Goal: Information Seeking & Learning: Learn about a topic

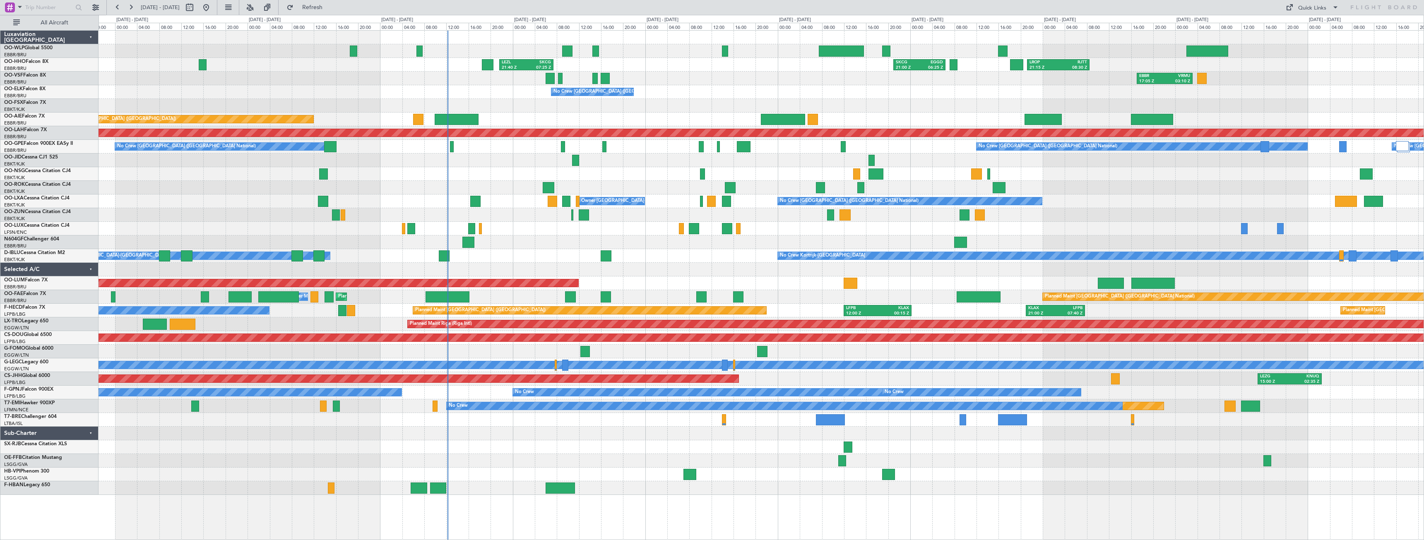
click at [524, 259] on div "EBLG 19:00 Z FIMP 06:10 Z LEZL 21:40 Z SKCG 07:25 Z SKCG 21:00 Z EGGD 06:25 Z L…" at bounding box center [761, 263] width 1325 height 464
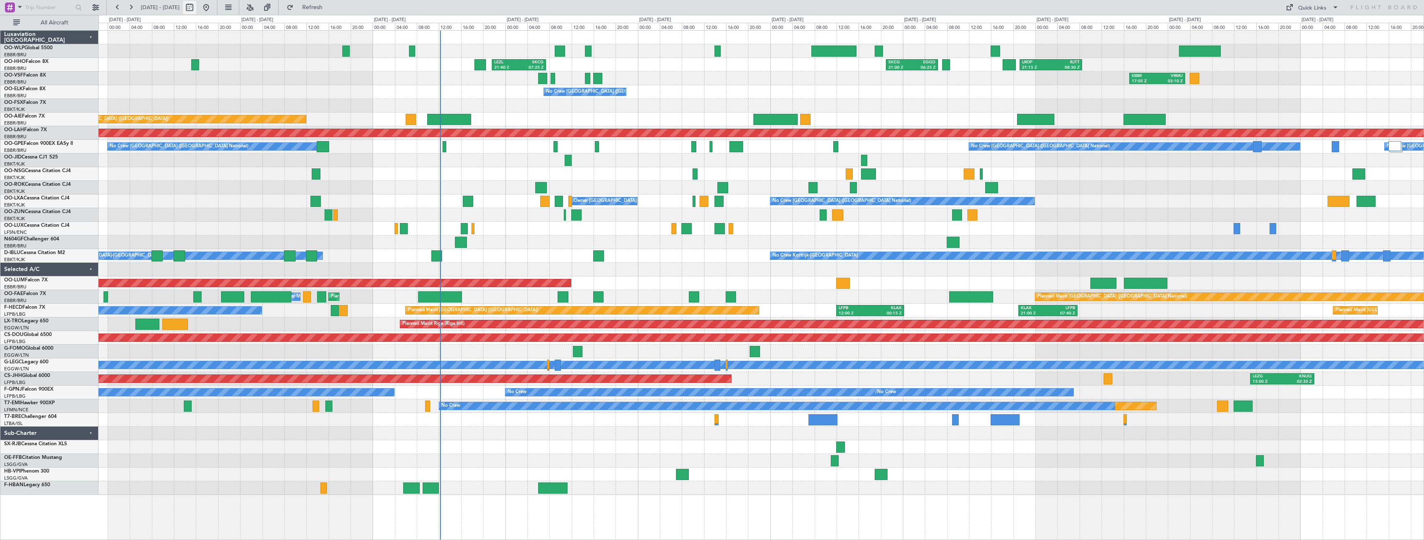
click at [196, 5] on button at bounding box center [189, 7] width 13 height 13
select select "10"
select select "2025"
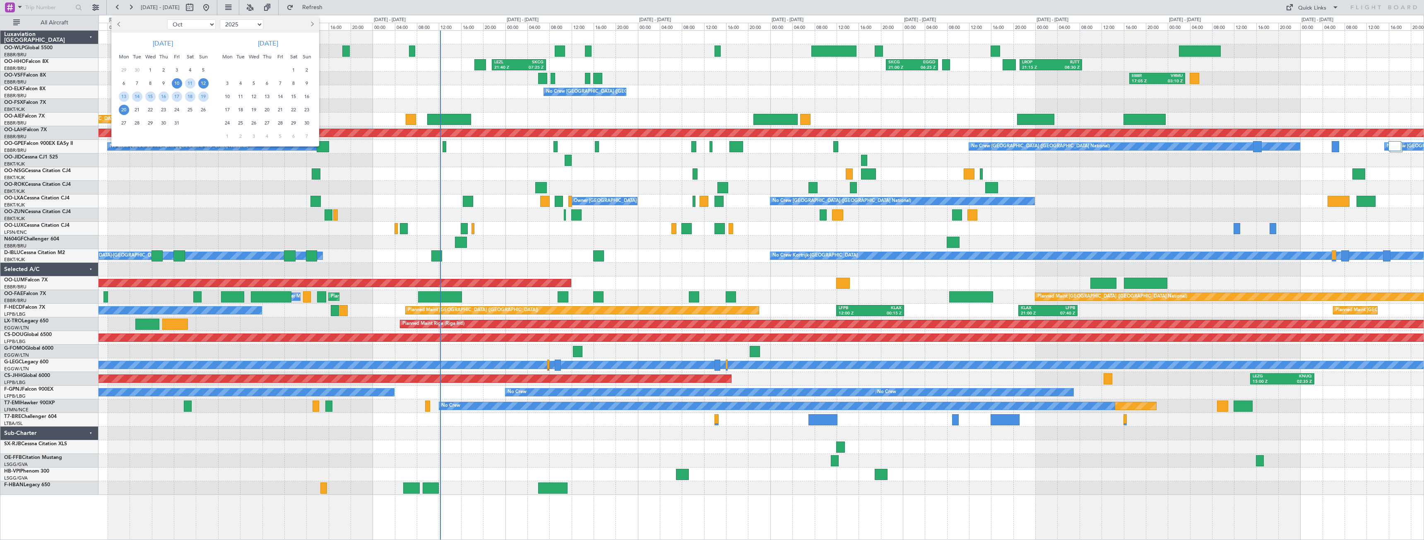
click at [201, 85] on span "12" at bounding box center [203, 83] width 10 height 10
click at [200, 112] on span "26" at bounding box center [203, 110] width 10 height 10
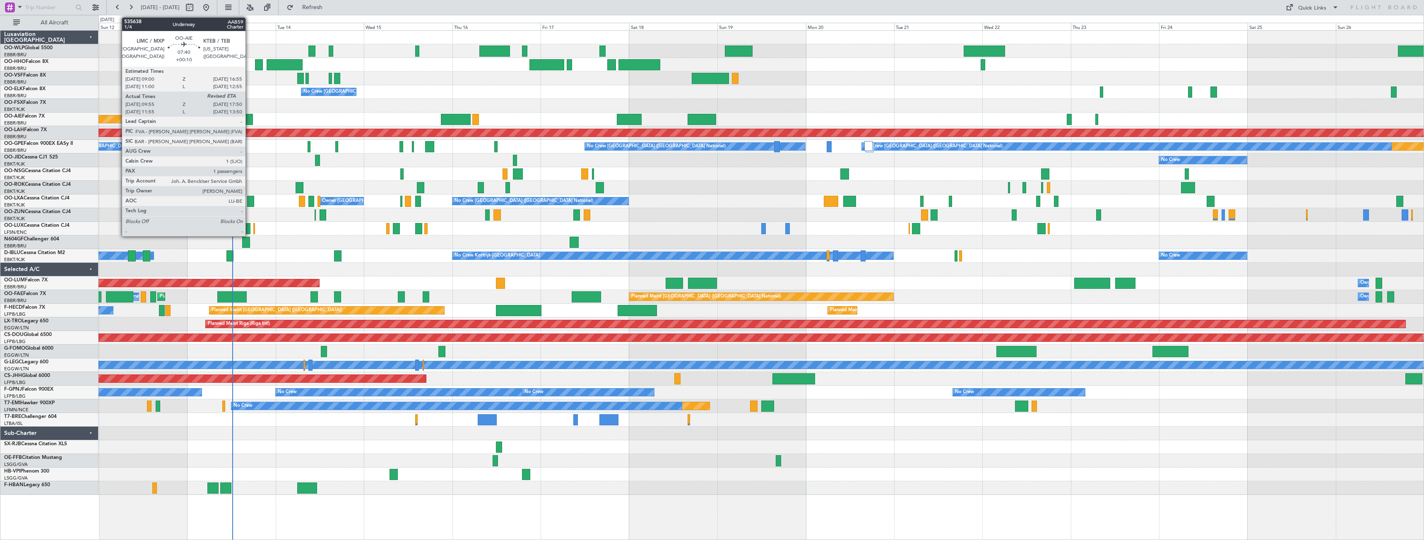
click at [249, 120] on div at bounding box center [238, 119] width 29 height 11
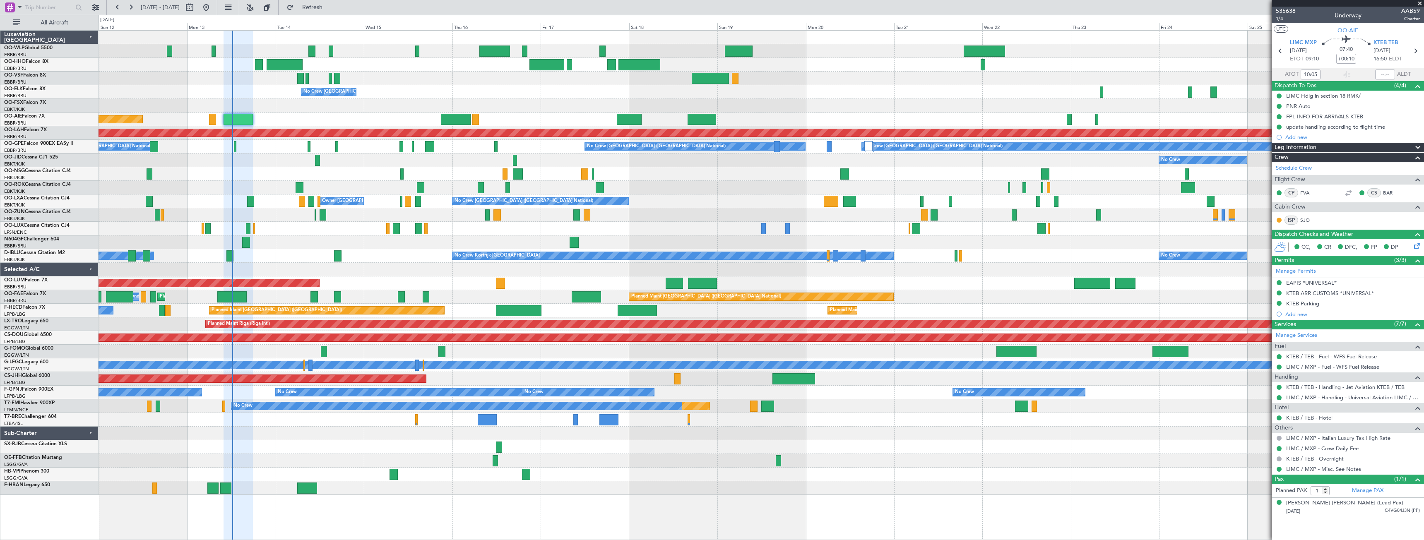
click at [1421, 5] on span at bounding box center [1420, 3] width 8 height 7
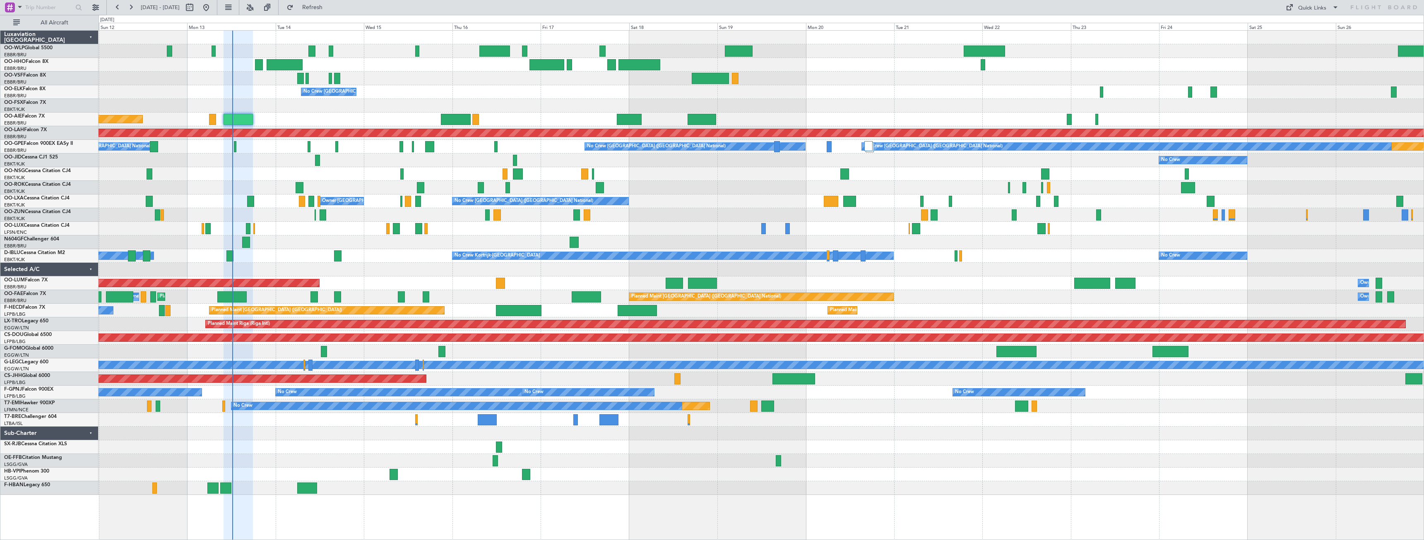
type input "0"
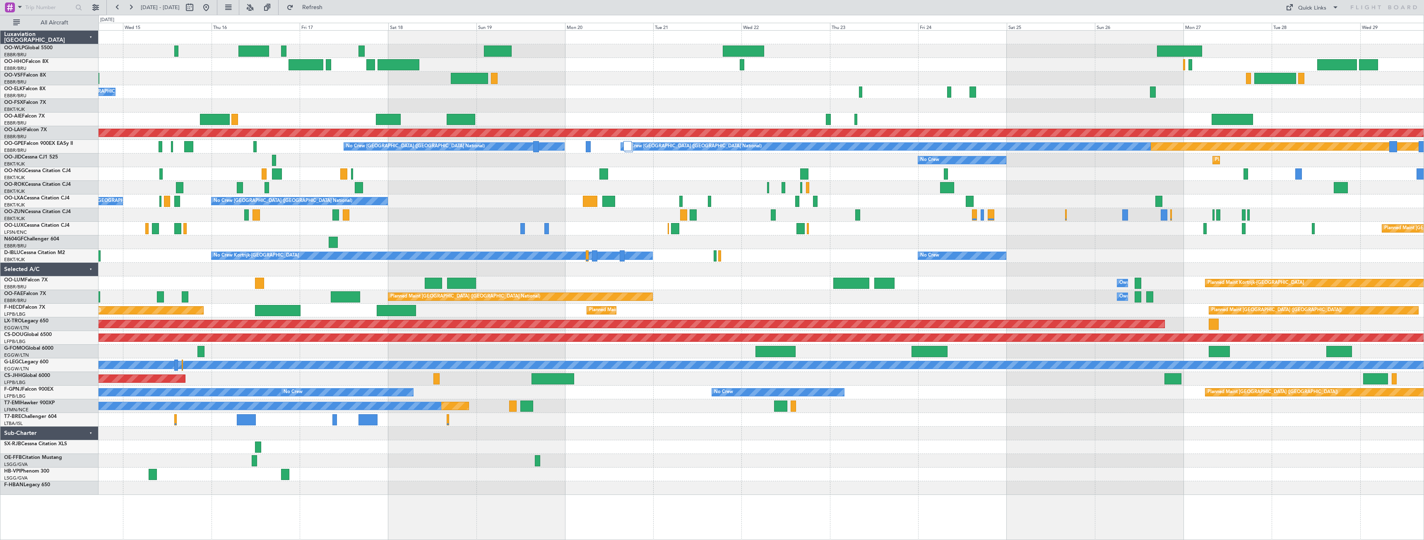
click at [991, 195] on div "No Crew [GEOGRAPHIC_DATA] ([GEOGRAPHIC_DATA] National) Planned Maint [GEOGRAPHI…" at bounding box center [761, 263] width 1325 height 464
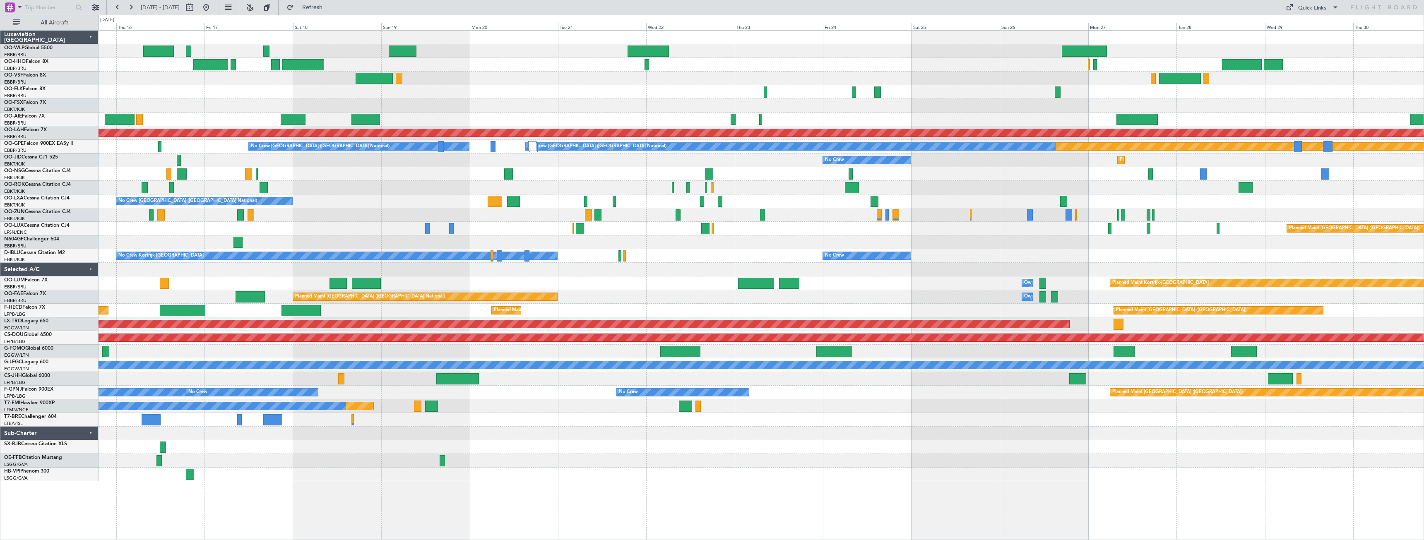
click at [1176, 190] on div "No Crew [GEOGRAPHIC_DATA] ([GEOGRAPHIC_DATA] National) Planned Maint [GEOGRAPHI…" at bounding box center [761, 256] width 1325 height 451
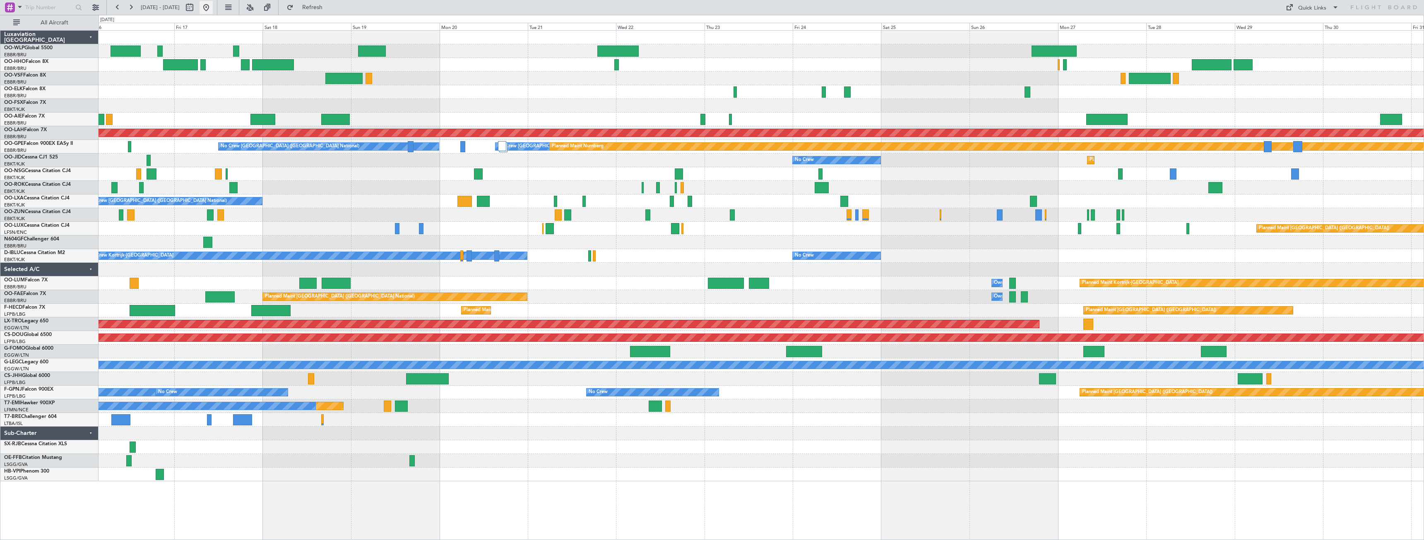
click at [213, 10] on button at bounding box center [206, 7] width 13 height 13
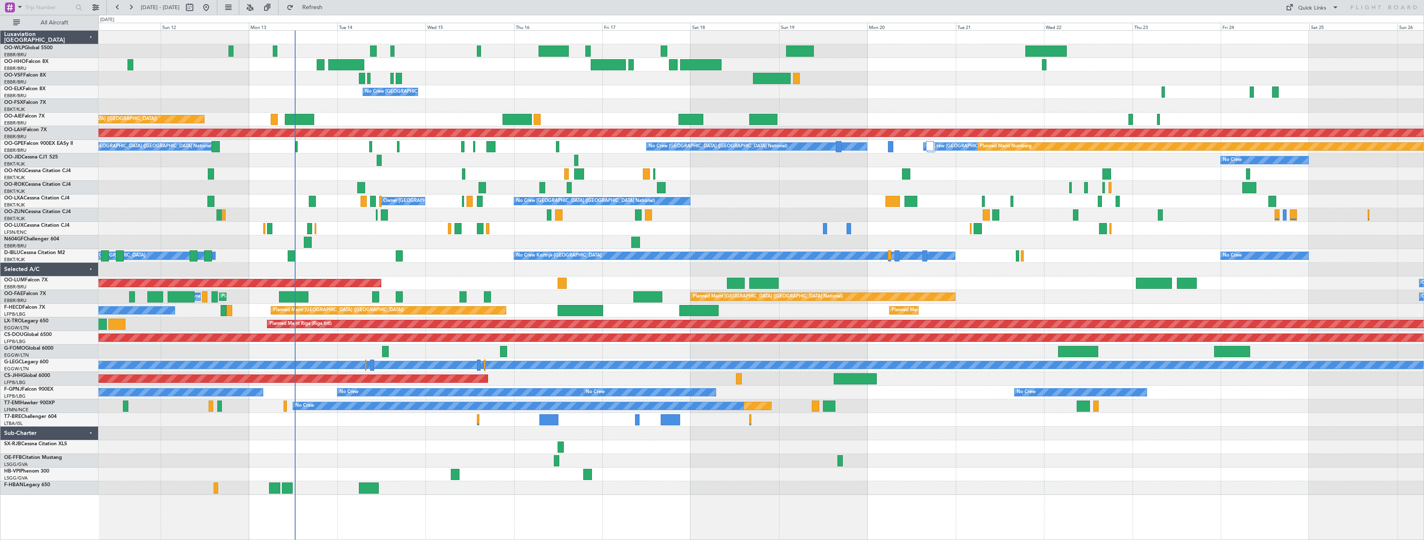
click at [658, 181] on div "Planned Maint Geneva (Cointrin) No Crew [GEOGRAPHIC_DATA] (Brussels National) P…" at bounding box center [761, 263] width 1325 height 464
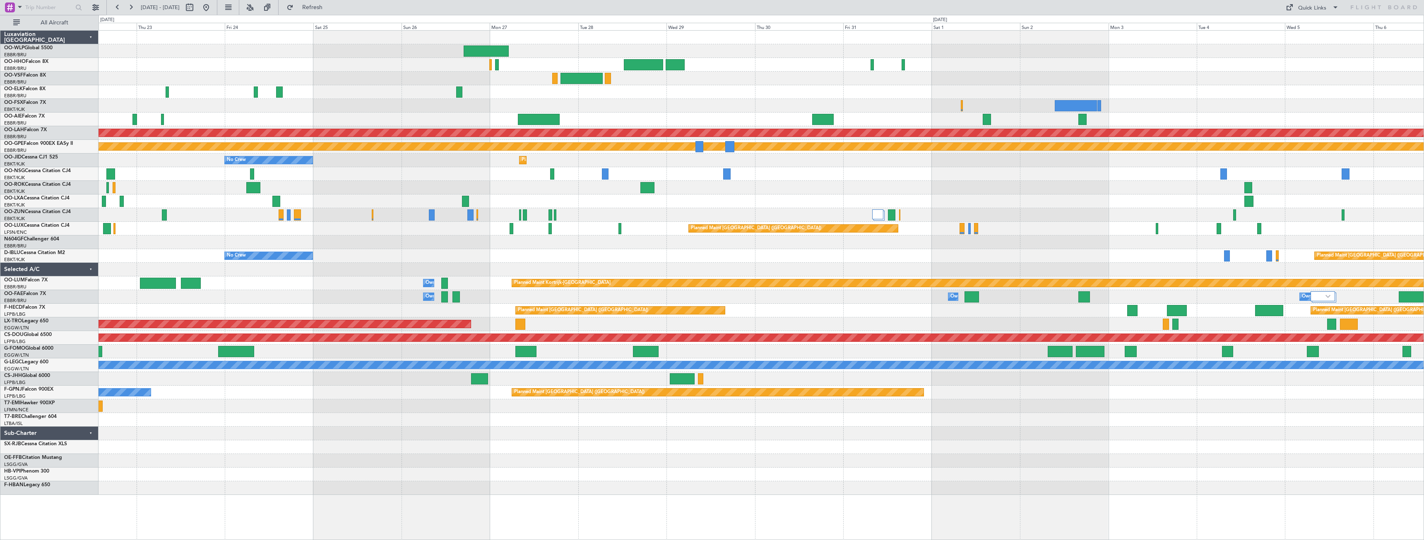
click at [308, 204] on div "Planned Maint [PERSON_NAME]-[GEOGRAPHIC_DATA][PERSON_NAME] ([GEOGRAPHIC_DATA][P…" at bounding box center [761, 263] width 1325 height 464
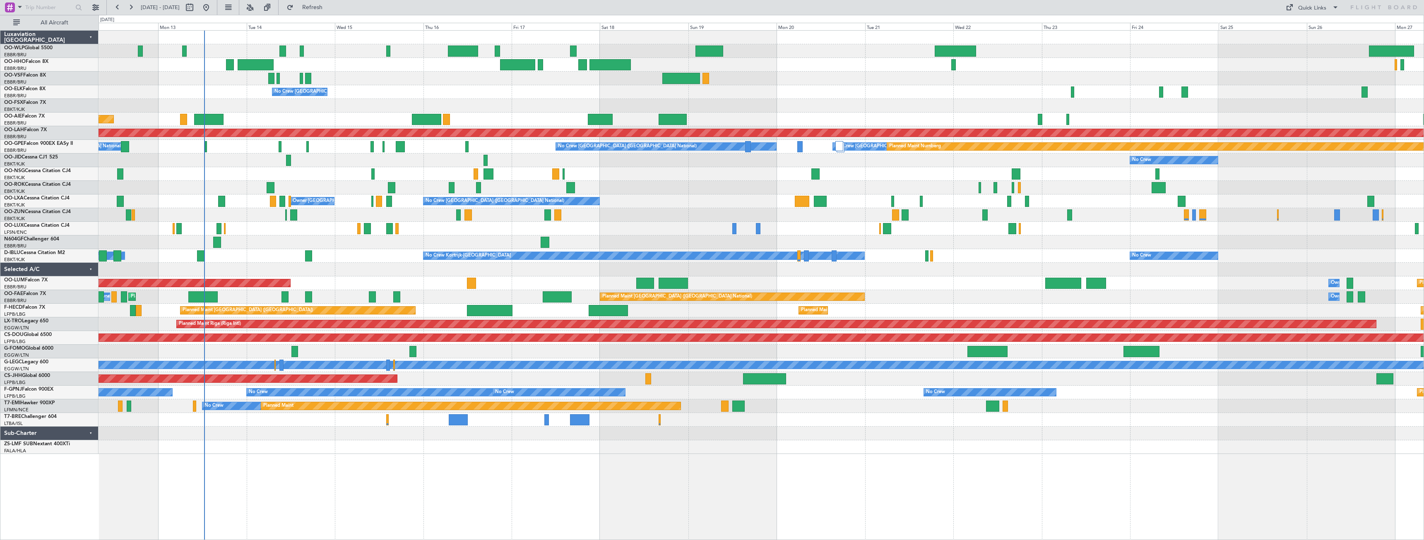
click at [1270, 240] on div "Planned Maint Geneva (Cointrin) No Crew [GEOGRAPHIC_DATA] (Brussels National) P…" at bounding box center [761, 242] width 1325 height 423
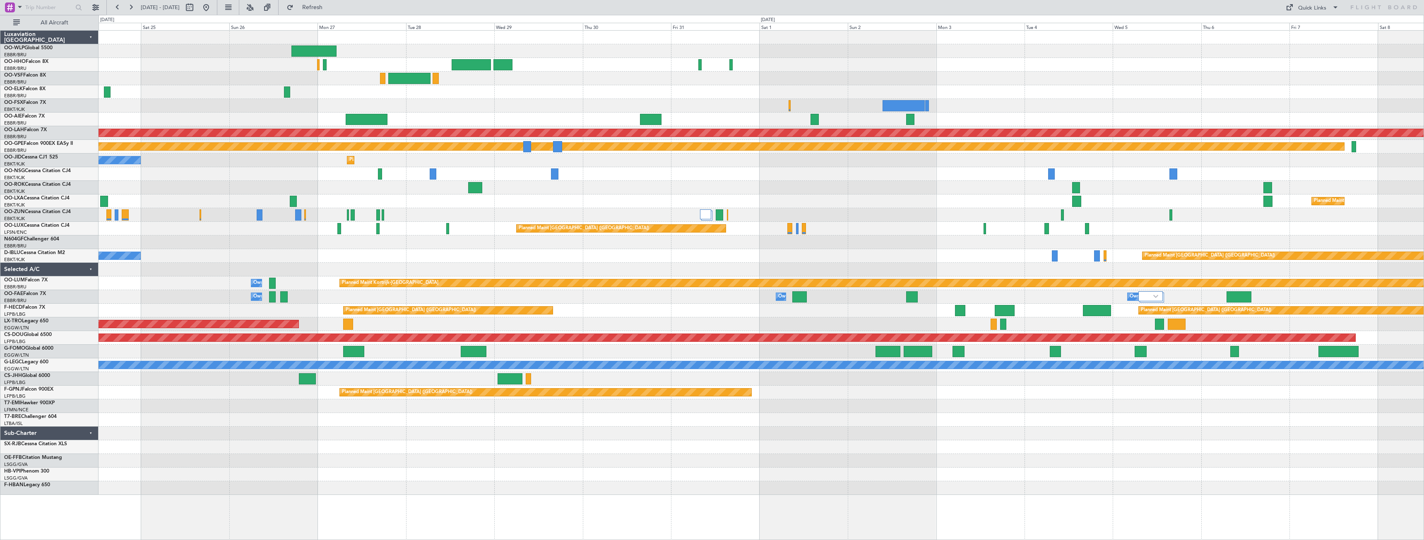
click at [108, 261] on div "Planned Maint [PERSON_NAME]-[GEOGRAPHIC_DATA][PERSON_NAME] ([GEOGRAPHIC_DATA][P…" at bounding box center [761, 263] width 1325 height 464
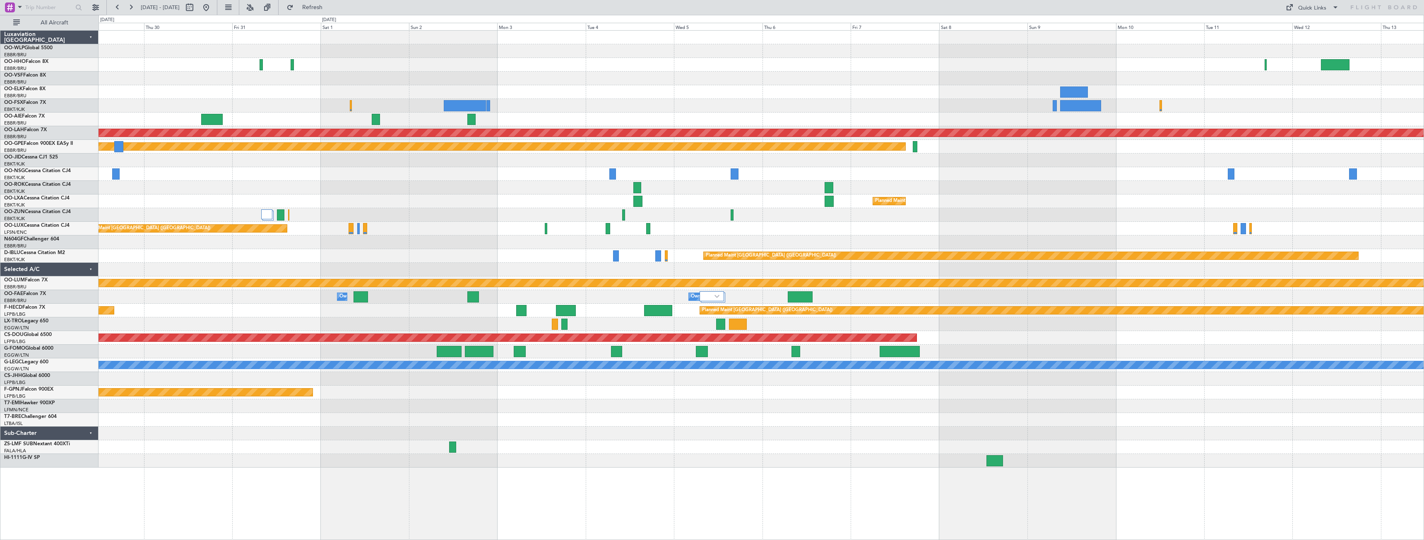
click at [893, 193] on div "Planned Maint [PERSON_NAME]-[GEOGRAPHIC_DATA][PERSON_NAME] ([GEOGRAPHIC_DATA][P…" at bounding box center [761, 249] width 1325 height 437
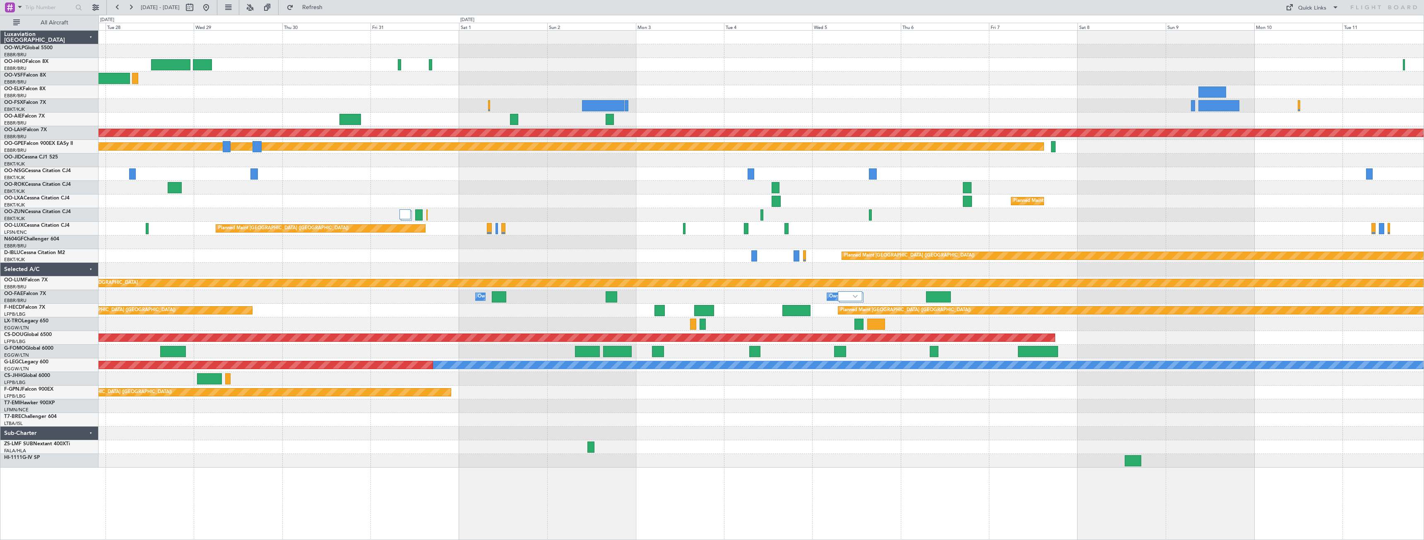
click at [1422, 246] on div "Planned Maint [PERSON_NAME]-[GEOGRAPHIC_DATA][PERSON_NAME] ([GEOGRAPHIC_DATA][P…" at bounding box center [761, 249] width 1325 height 437
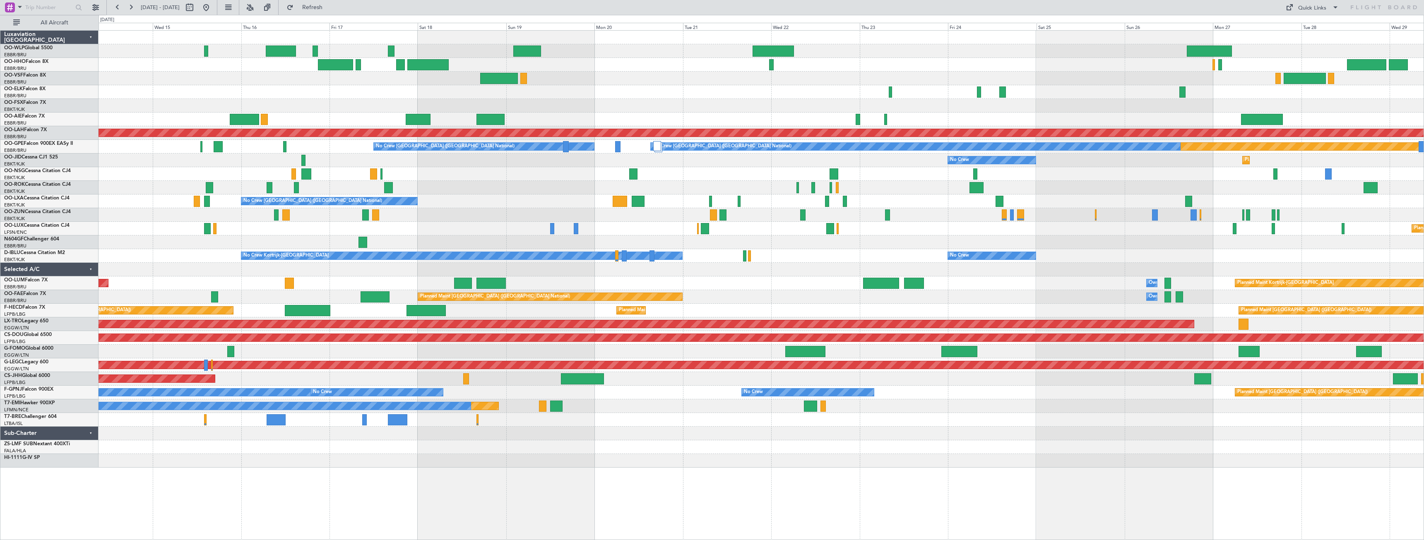
click at [1254, 245] on div at bounding box center [761, 243] width 1325 height 14
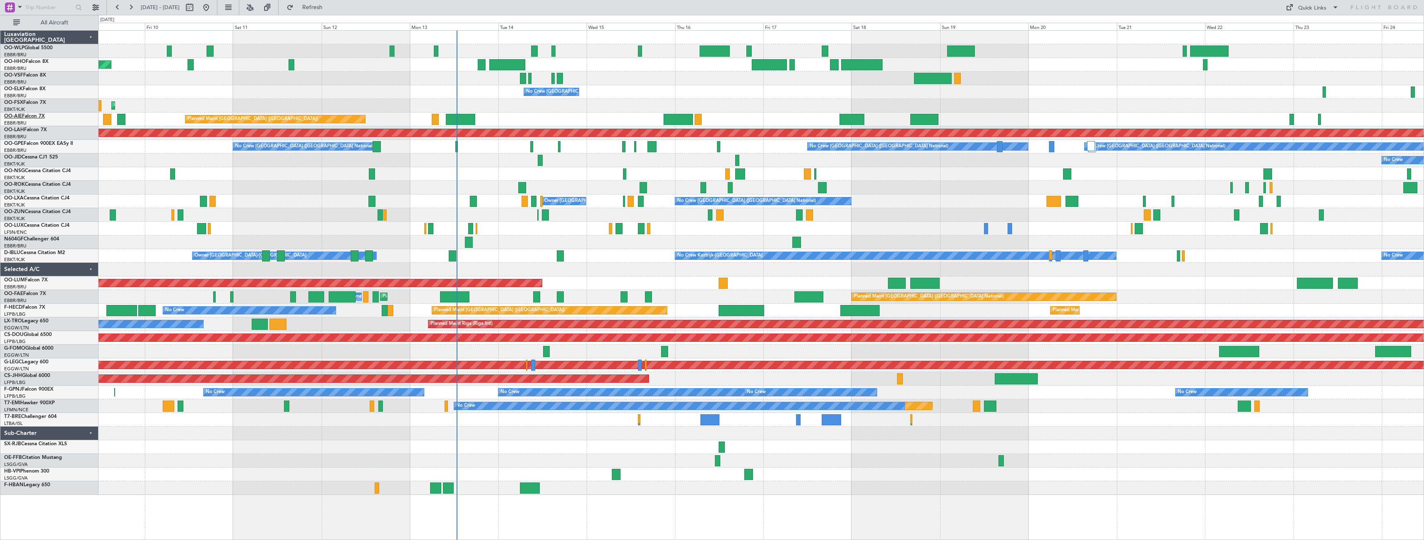
click at [31, 115] on link "OO-AIE Falcon 7X" at bounding box center [24, 116] width 41 height 5
